Goal: Information Seeking & Learning: Find specific fact

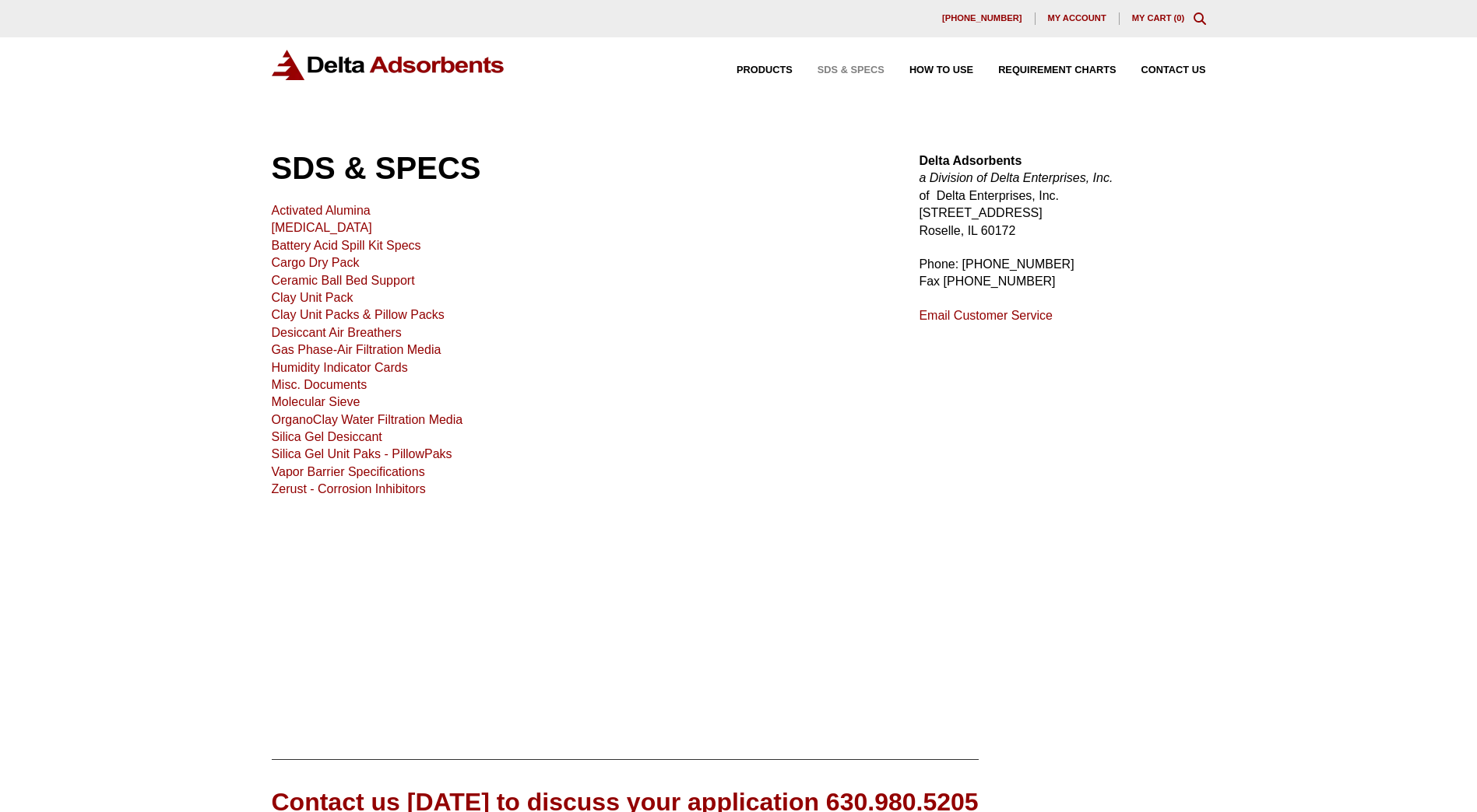
click at [302, 206] on link "Activated Alumina" at bounding box center [320, 211] width 99 height 13
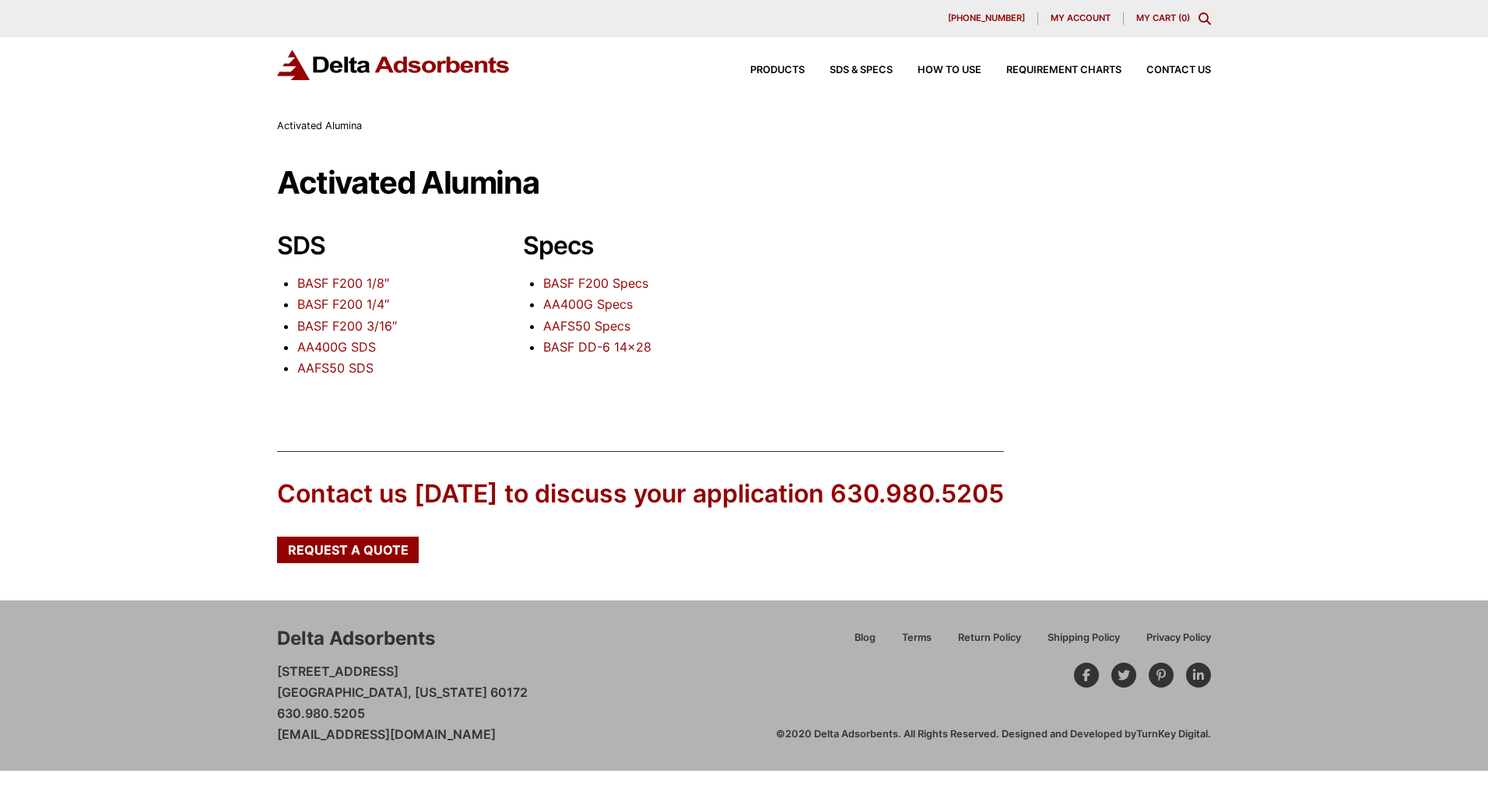
click at [360, 275] on link "BASF F200 1/8″" at bounding box center [343, 283] width 92 height 16
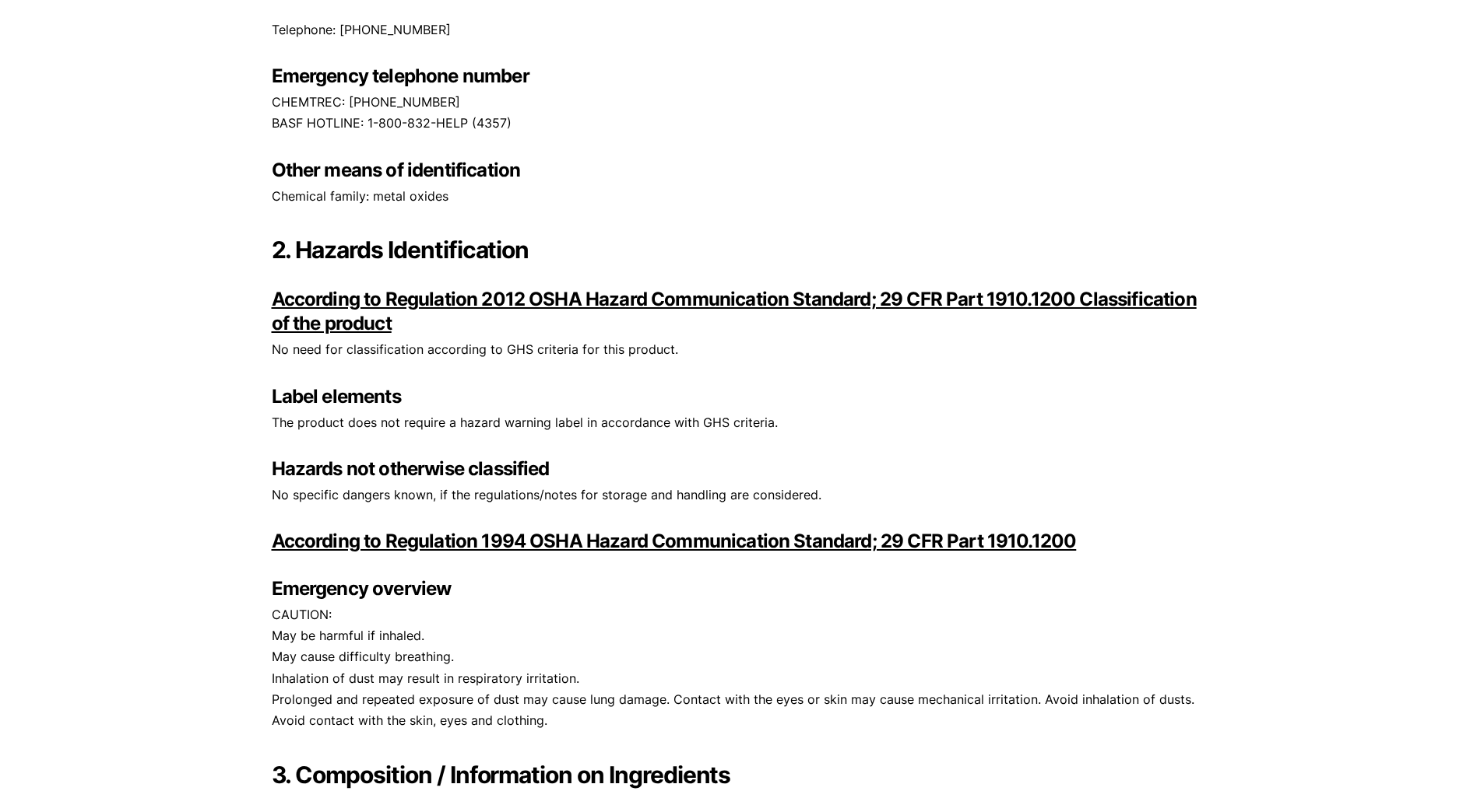
drag, startPoint x: 594, startPoint y: 456, endPoint x: 568, endPoint y: 672, distance: 217.6
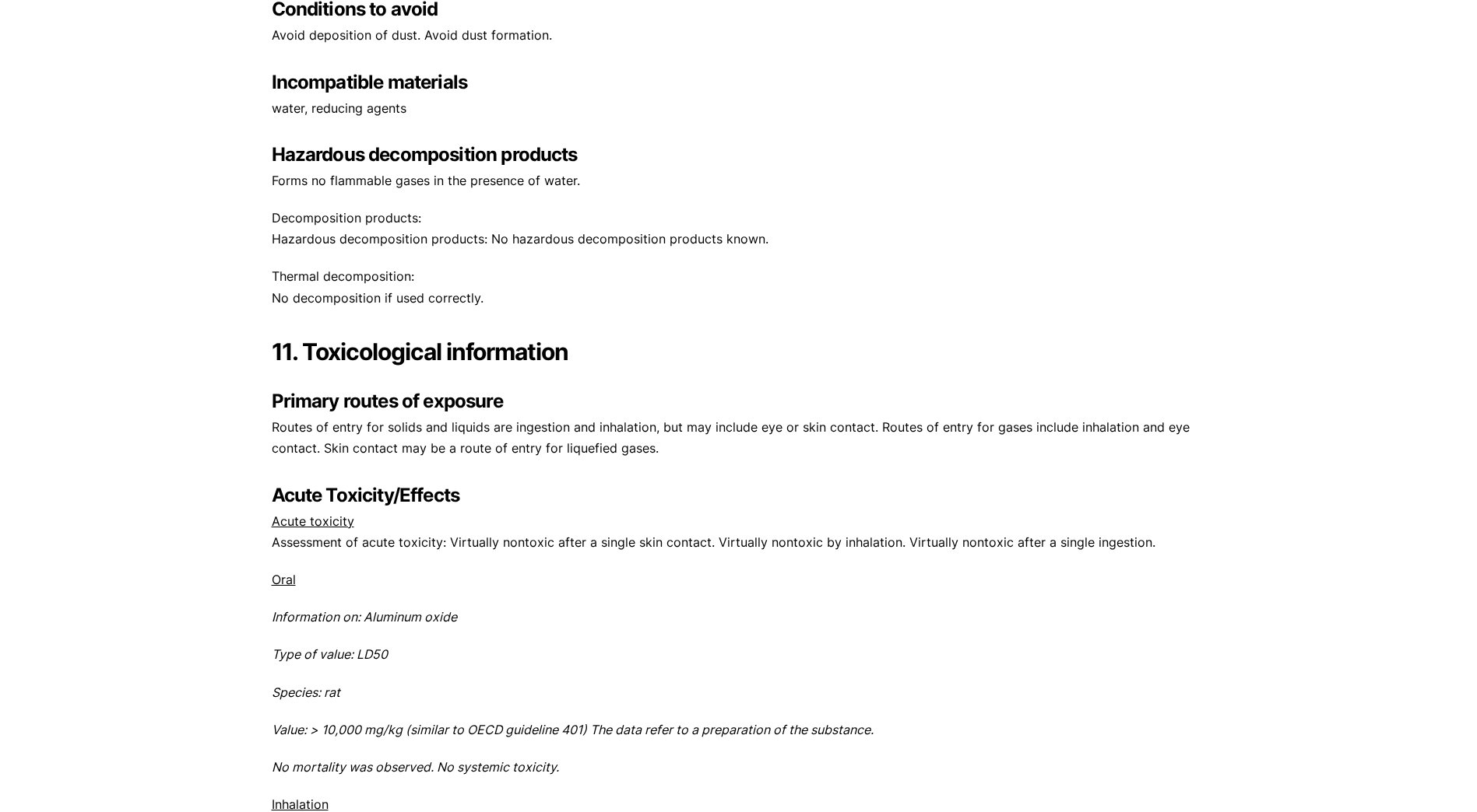
drag, startPoint x: 670, startPoint y: 420, endPoint x: 657, endPoint y: 681, distance: 261.3
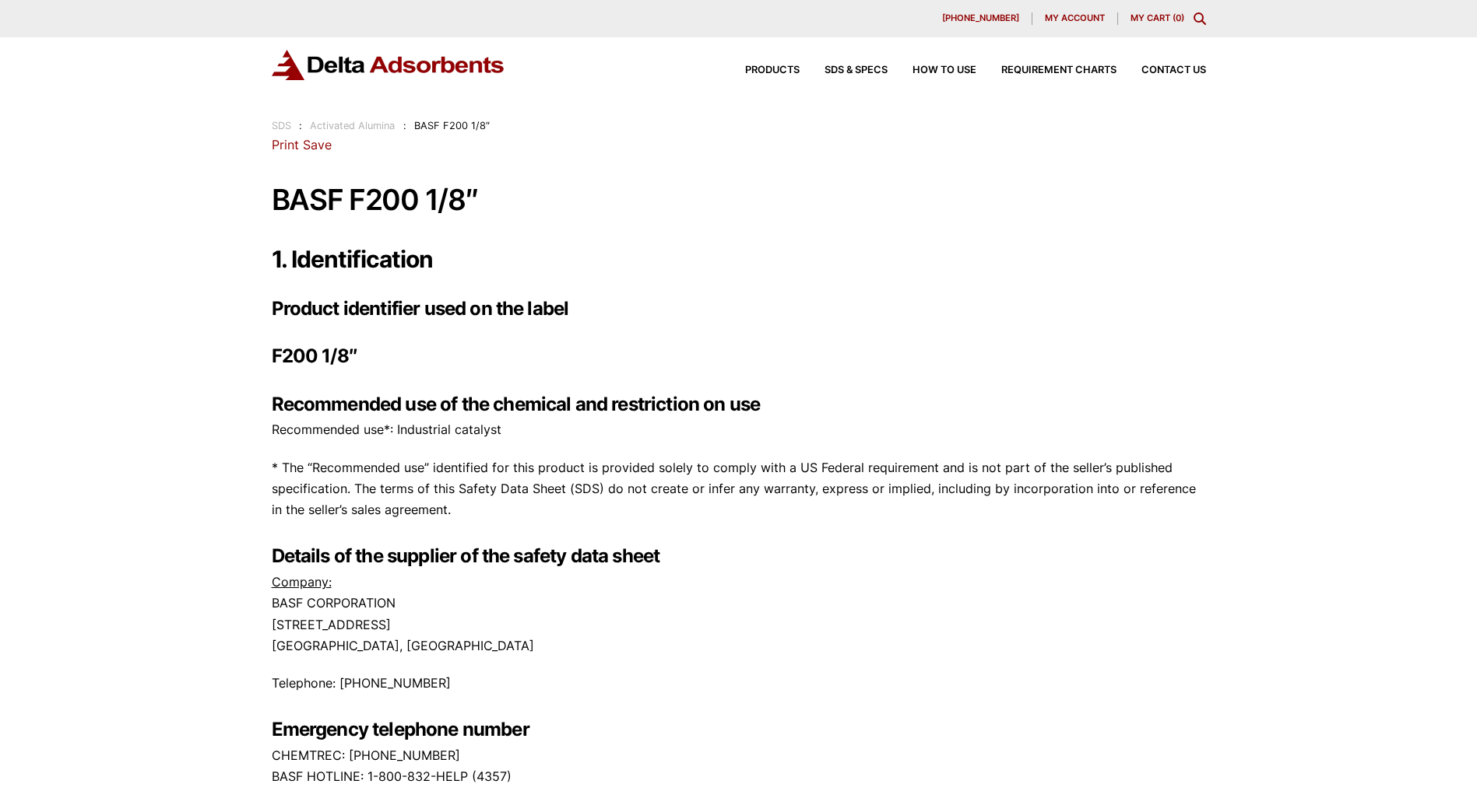
click at [776, 80] on div "Products SDS & SPECS How to Use Requirement Charts Contact Us" at bounding box center [963, 70] width 498 height 23
click at [773, 63] on div "Products SDS & SPECS How to Use Requirement Charts Contact Us" at bounding box center [963, 70] width 498 height 23
click at [774, 70] on span "Products" at bounding box center [772, 70] width 54 height 10
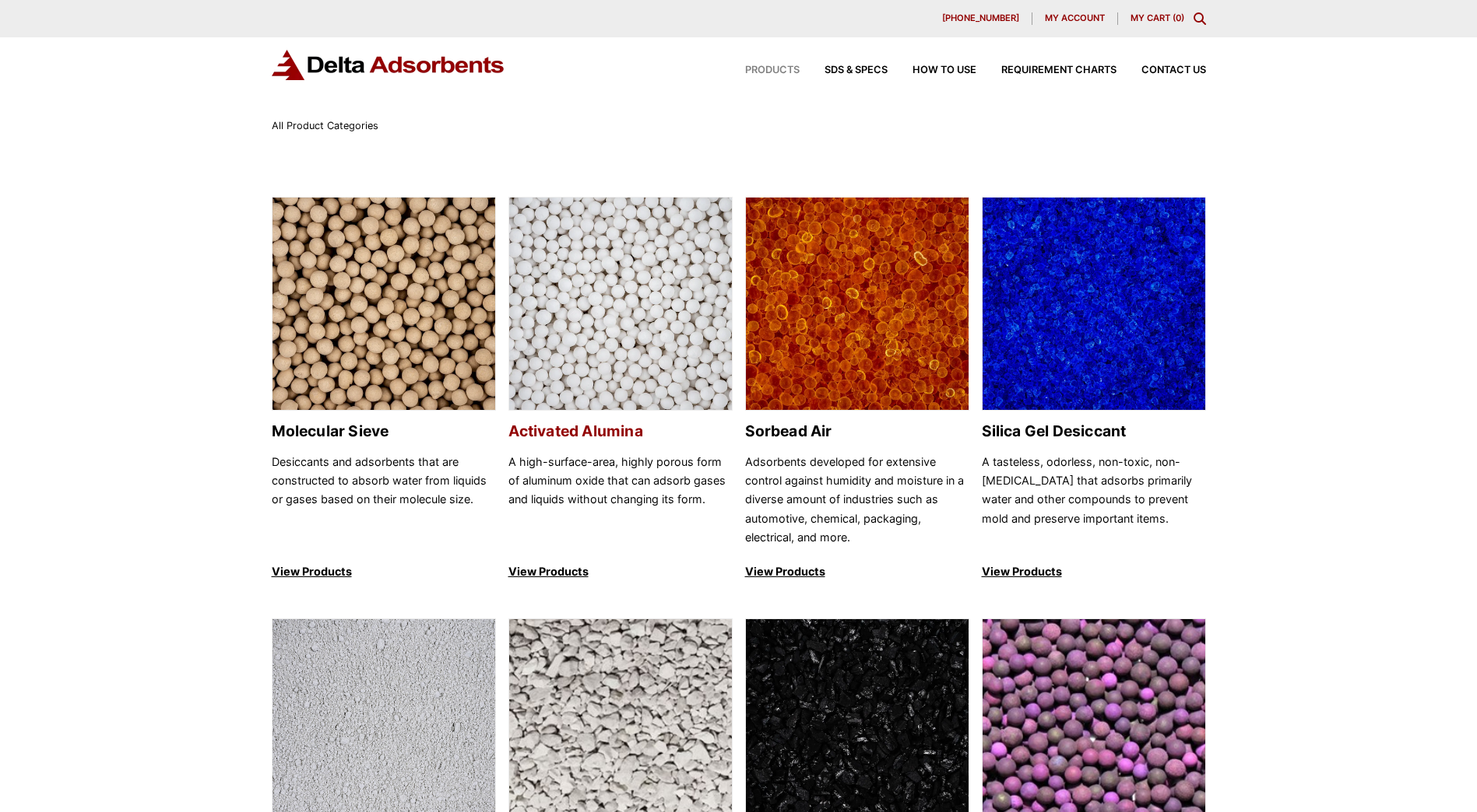
click at [627, 425] on h2 "Activated Alumina" at bounding box center [620, 432] width 225 height 18
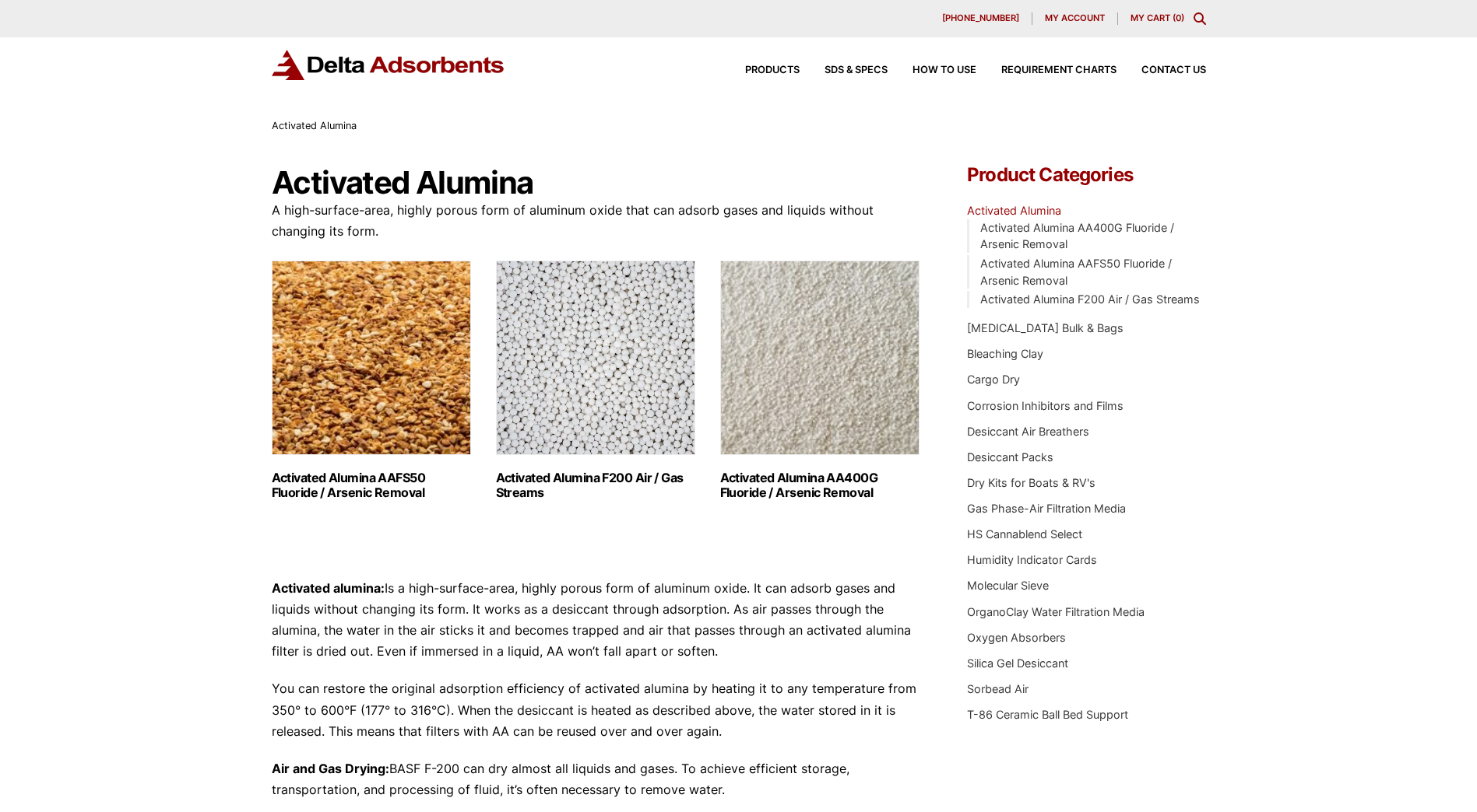
click at [606, 429] on img "Visit product category Activated Alumina F200 Air / Gas Streams" at bounding box center [595, 357] width 199 height 194
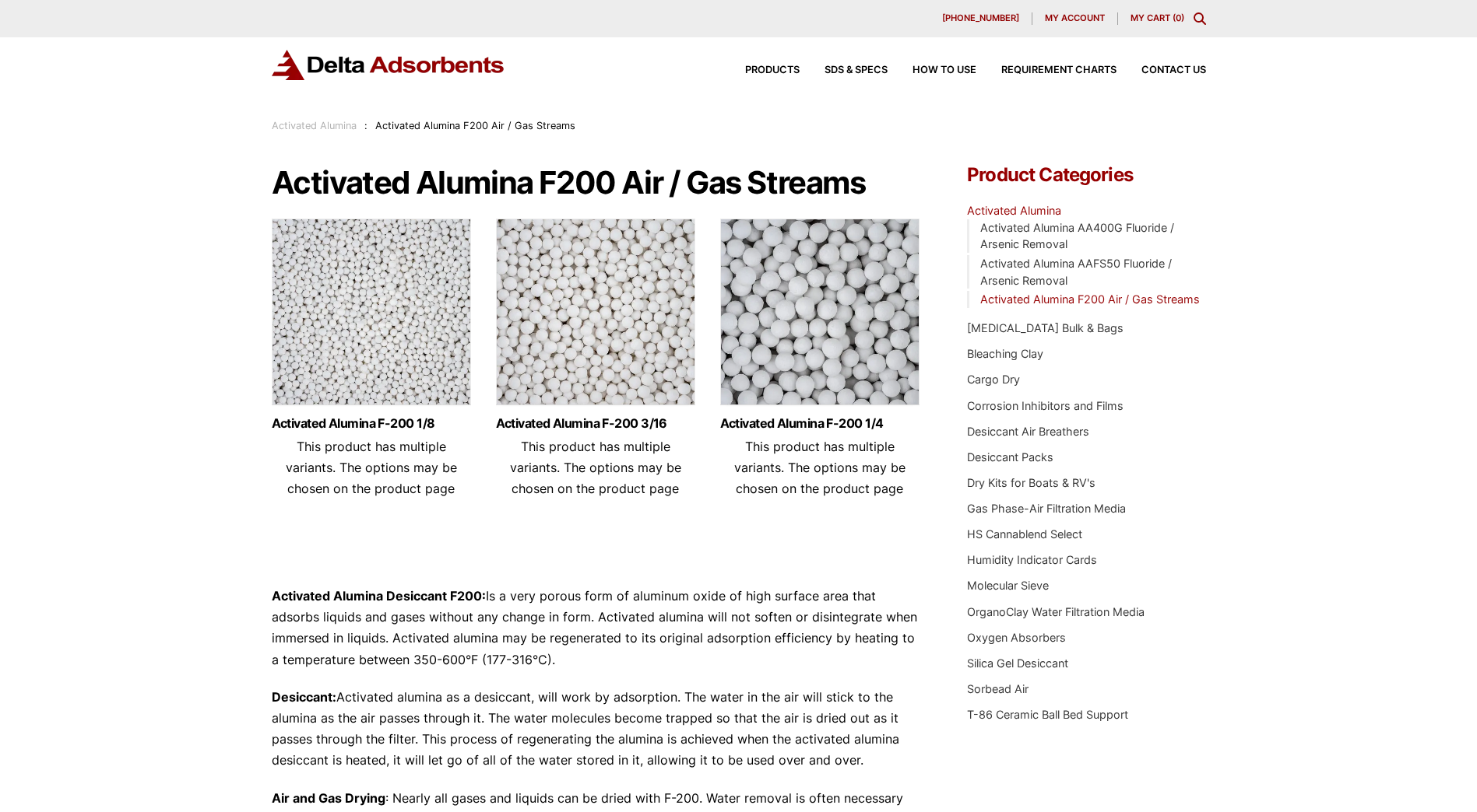
click at [611, 309] on img at bounding box center [595, 315] width 199 height 194
click at [369, 281] on img at bounding box center [370, 315] width 199 height 194
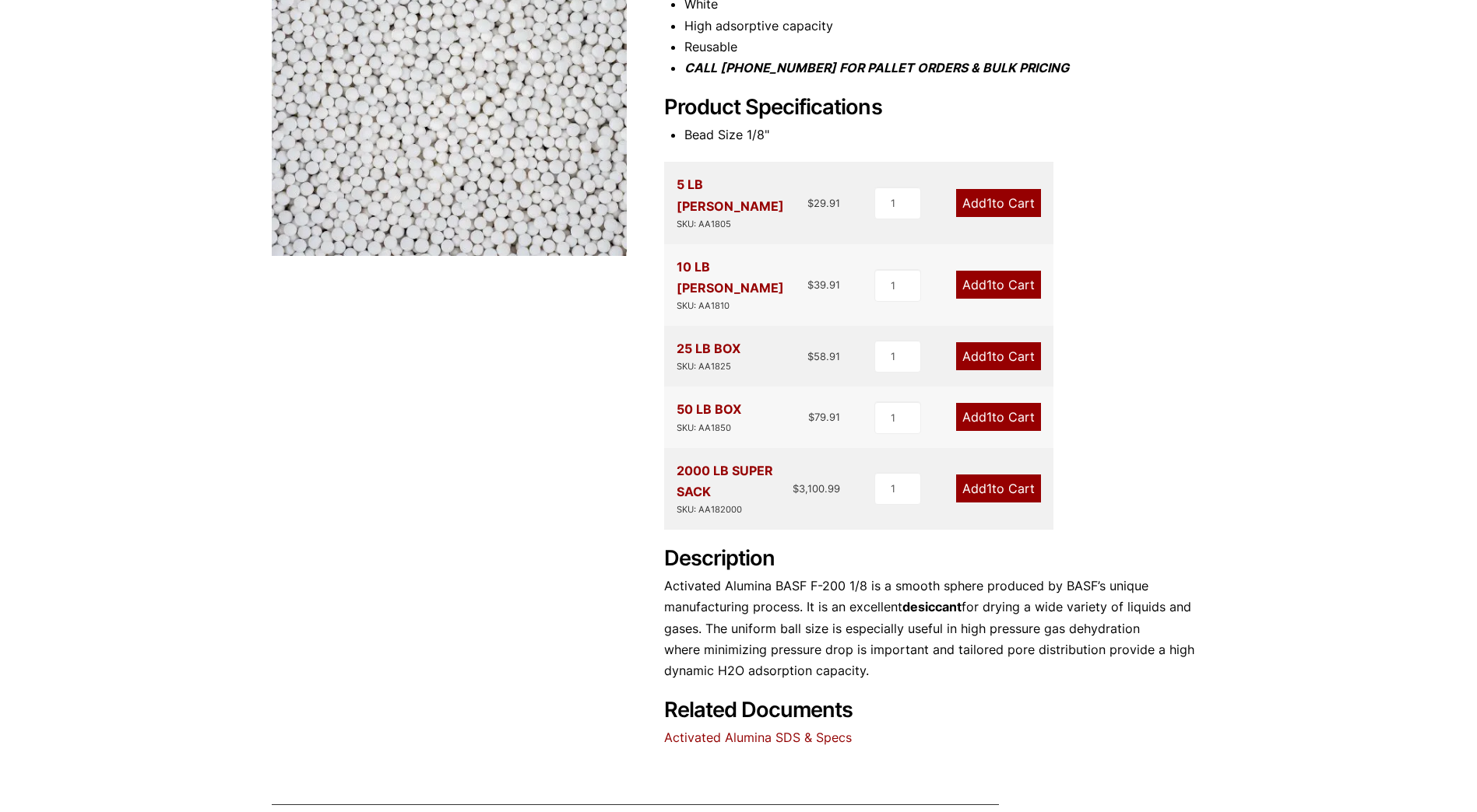
scroll to position [389, 0]
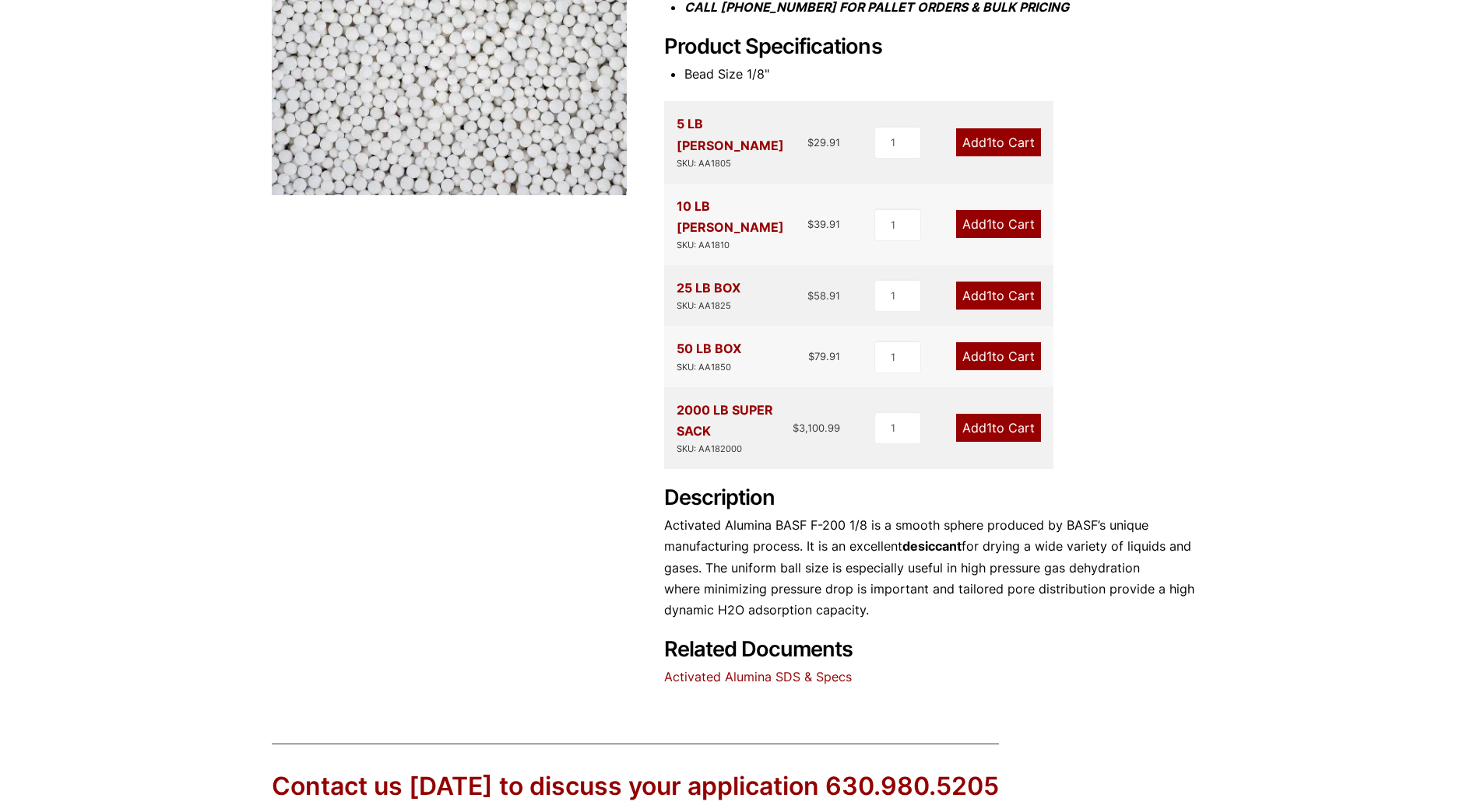
click at [819, 669] on link "Activated Alumina SDS & Specs" at bounding box center [757, 677] width 188 height 16
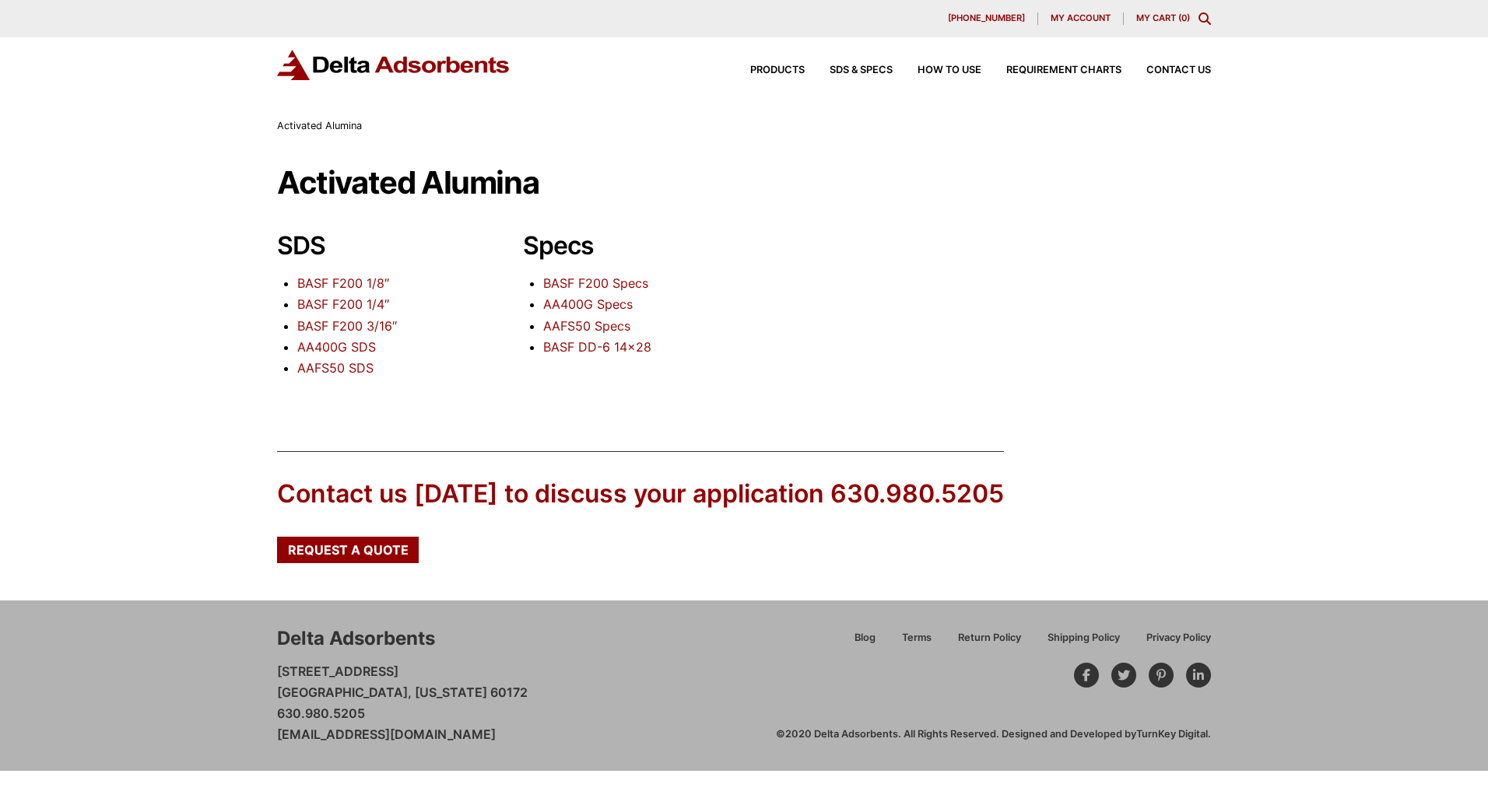
click at [632, 289] on link "BASF F200 Specs" at bounding box center [596, 283] width 105 height 16
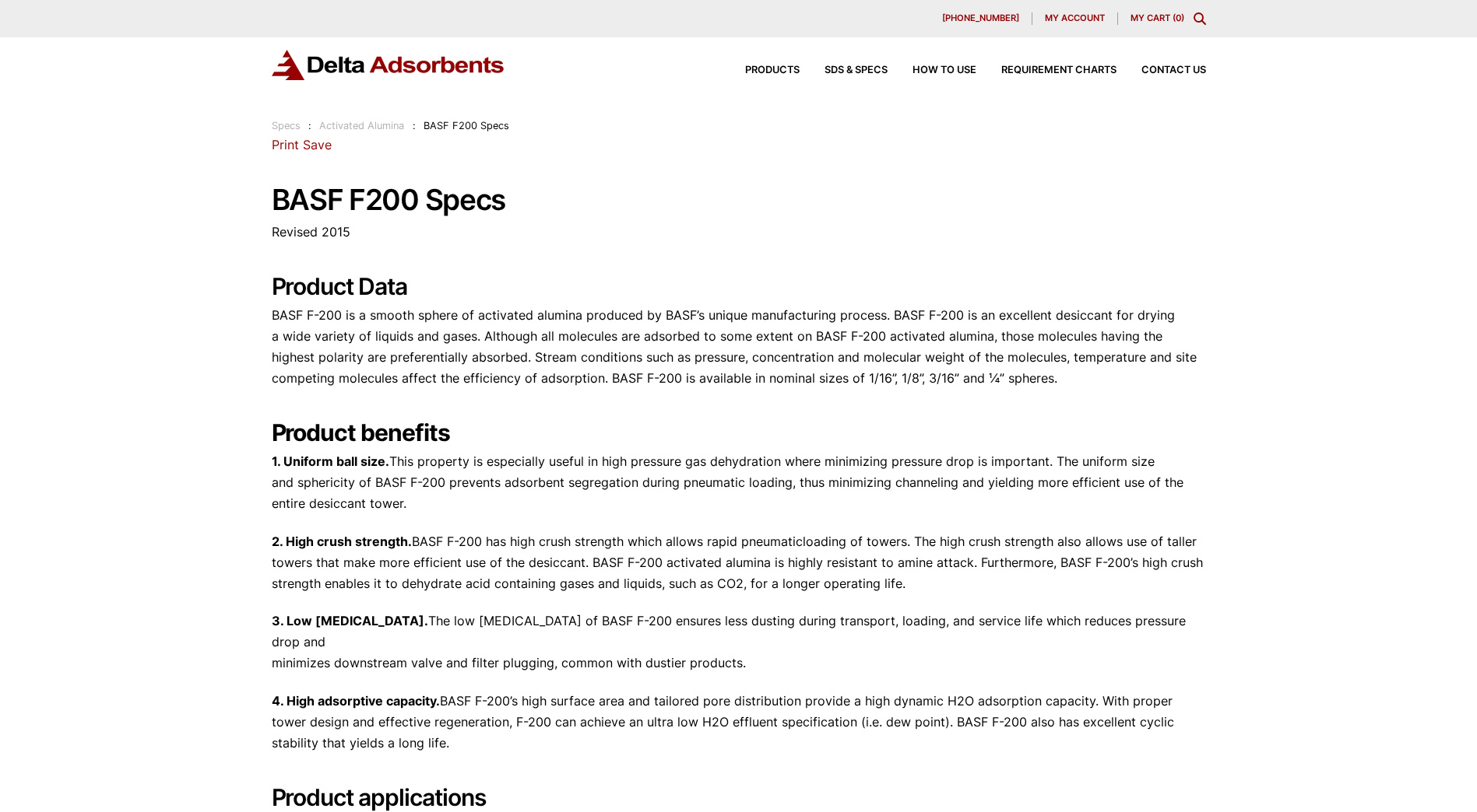
click at [632, 282] on h2 "Product Data" at bounding box center [738, 286] width 934 height 28
